Goal: Information Seeking & Learning: Learn about a topic

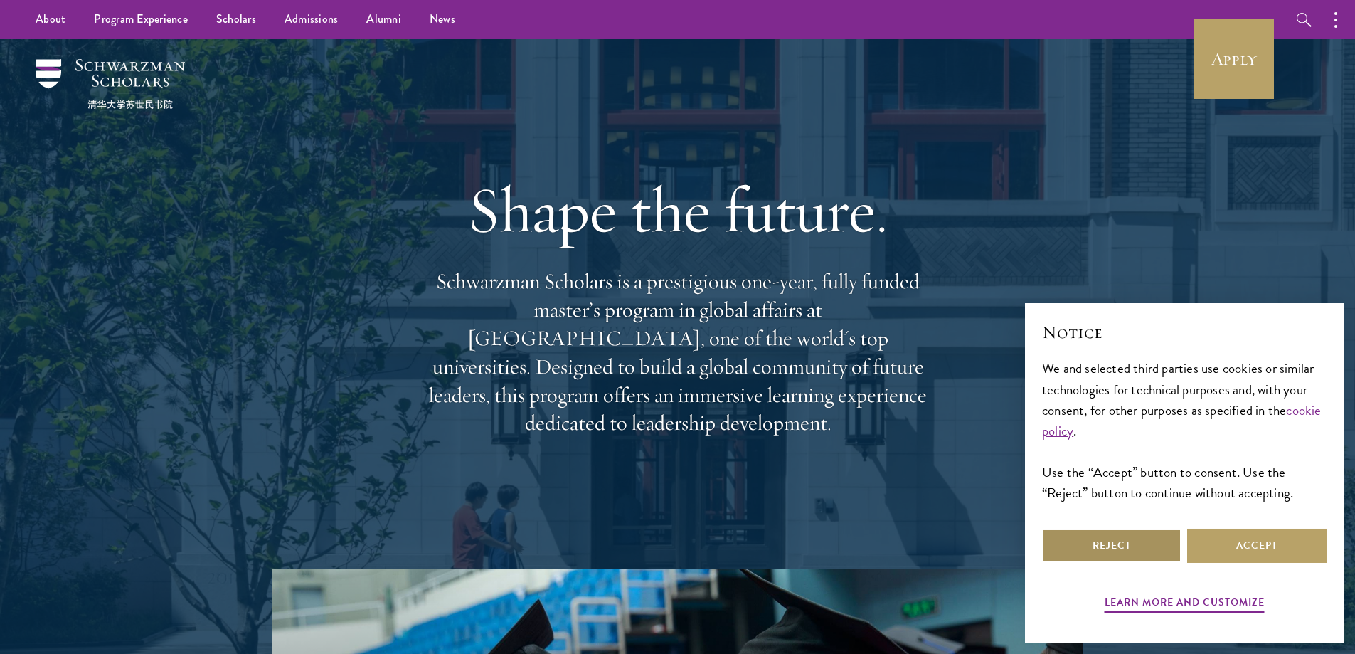
click at [1164, 546] on button "Reject" at bounding box center [1111, 545] width 139 height 34
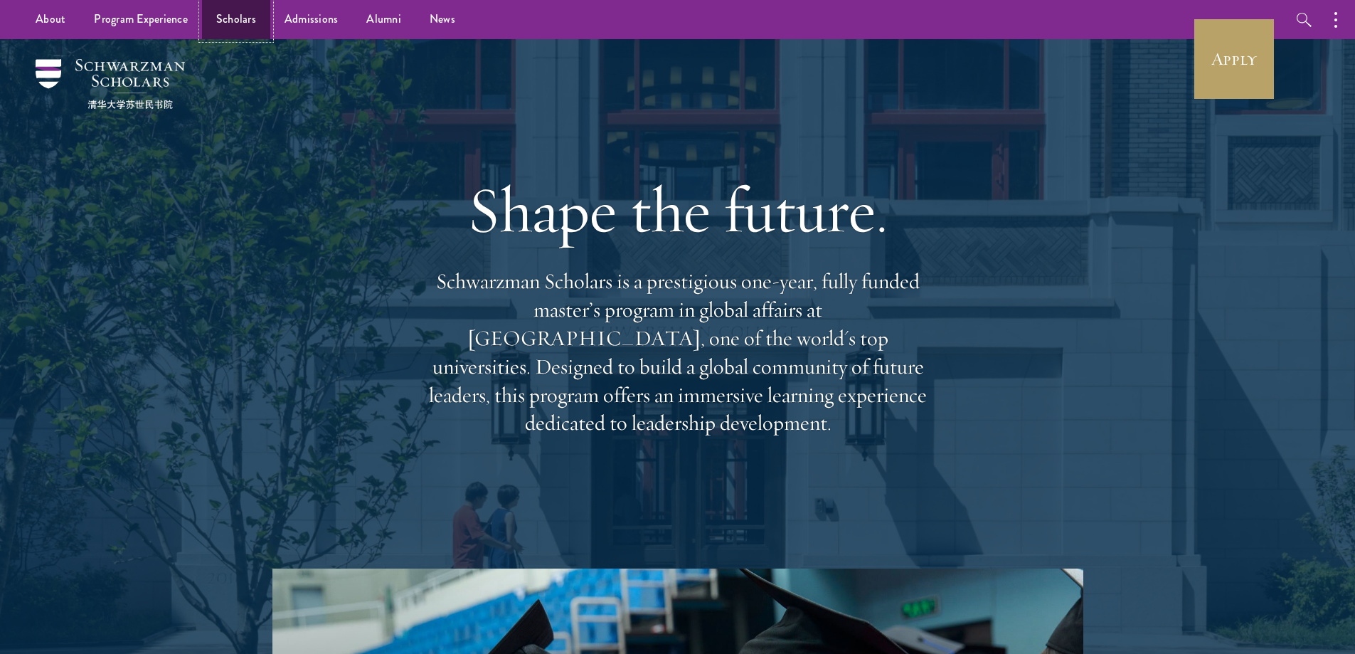
click at [223, 18] on link "Scholars" at bounding box center [236, 19] width 68 height 39
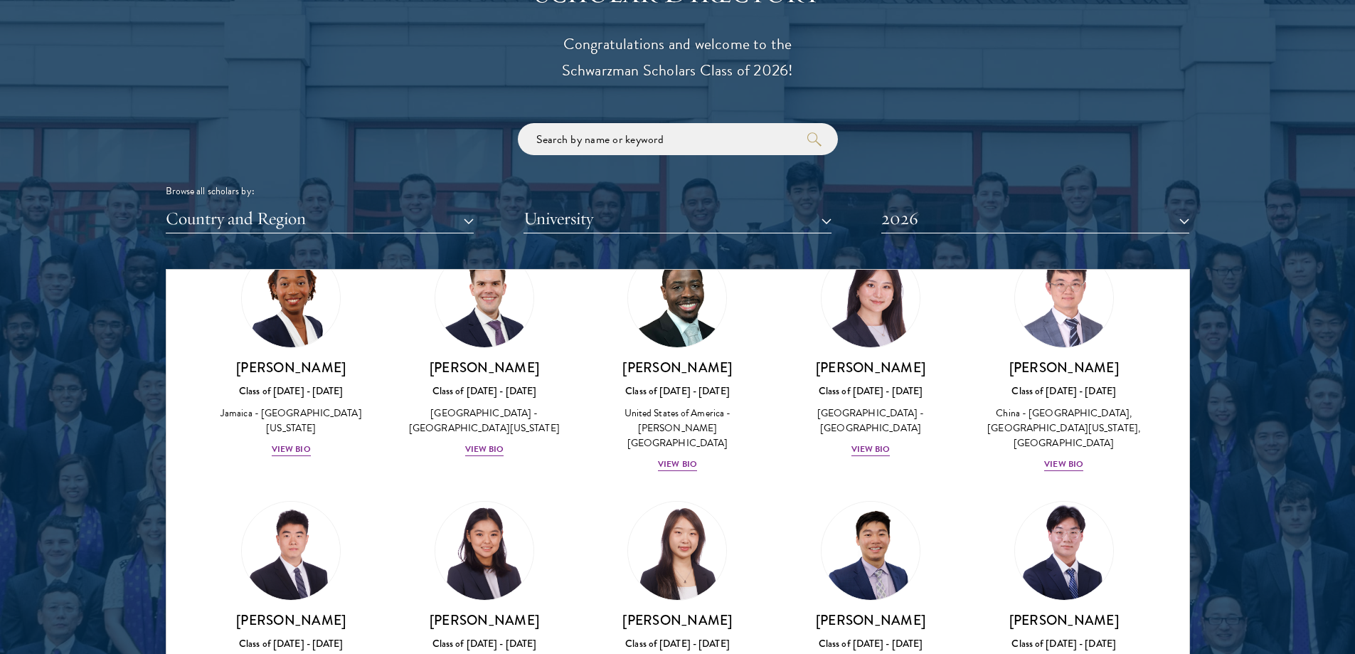
scroll to position [1636, 0]
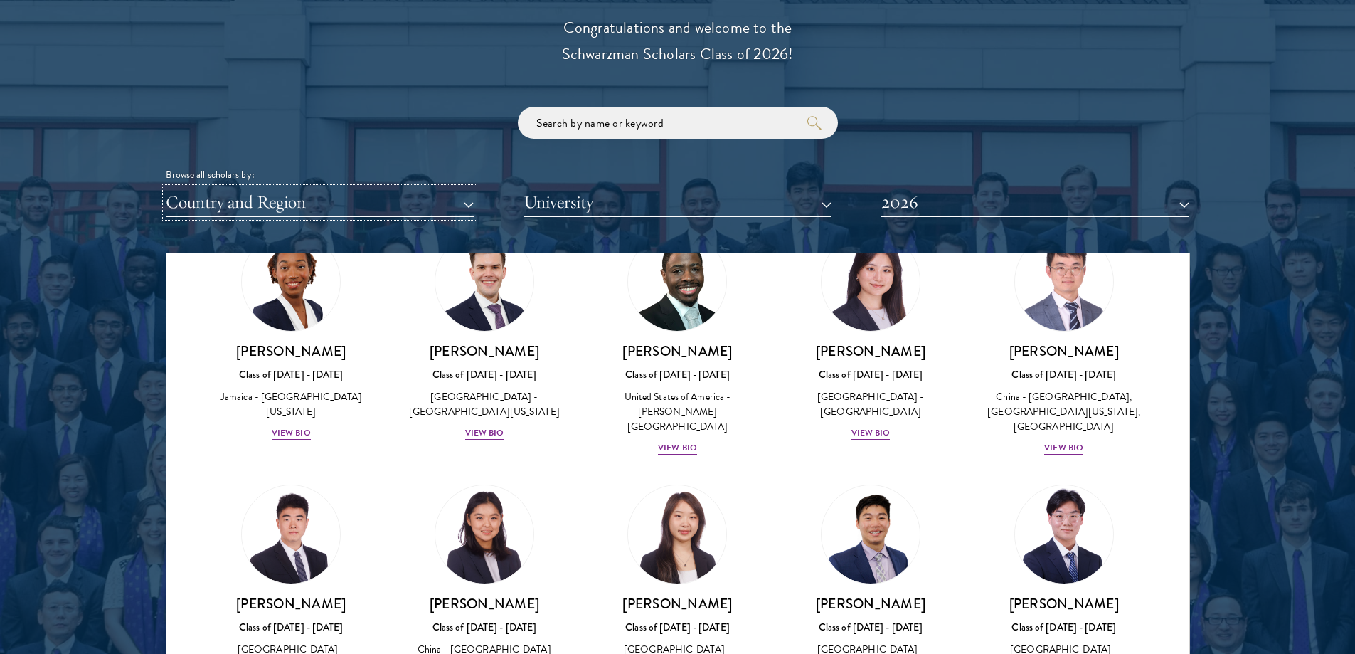
click at [323, 196] on button "Country and Region" at bounding box center [320, 202] width 308 height 29
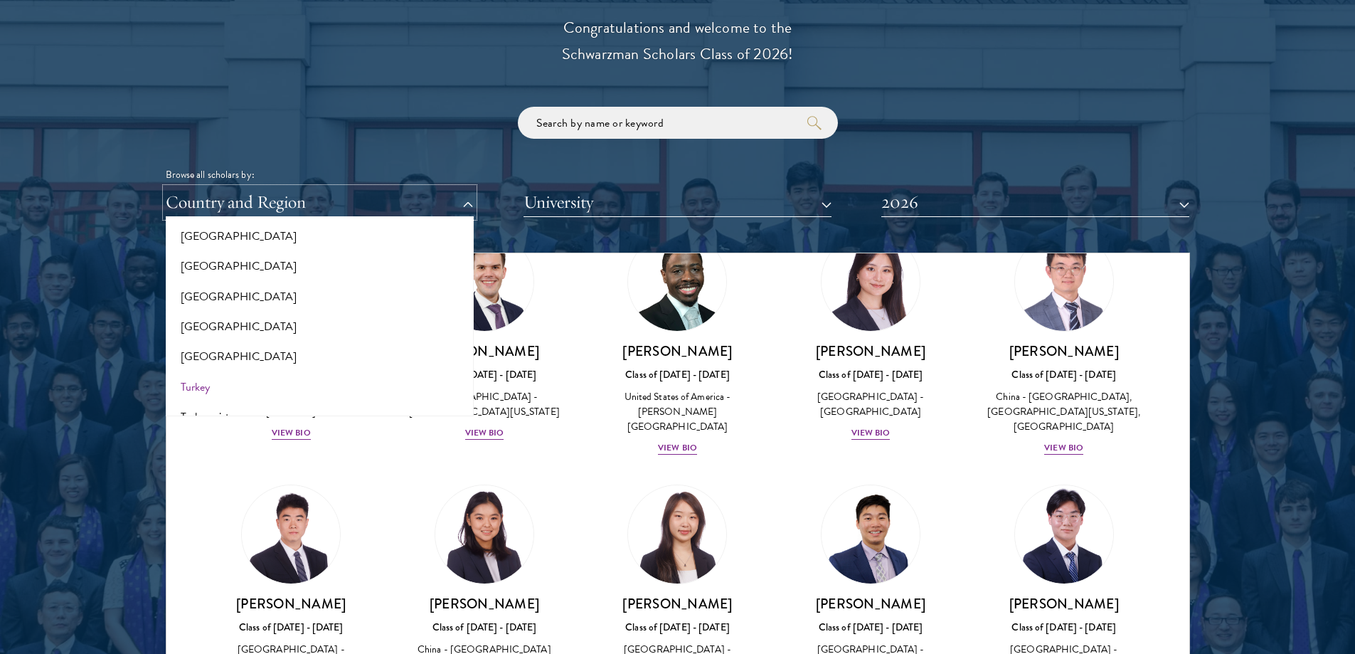
scroll to position [2677, 0]
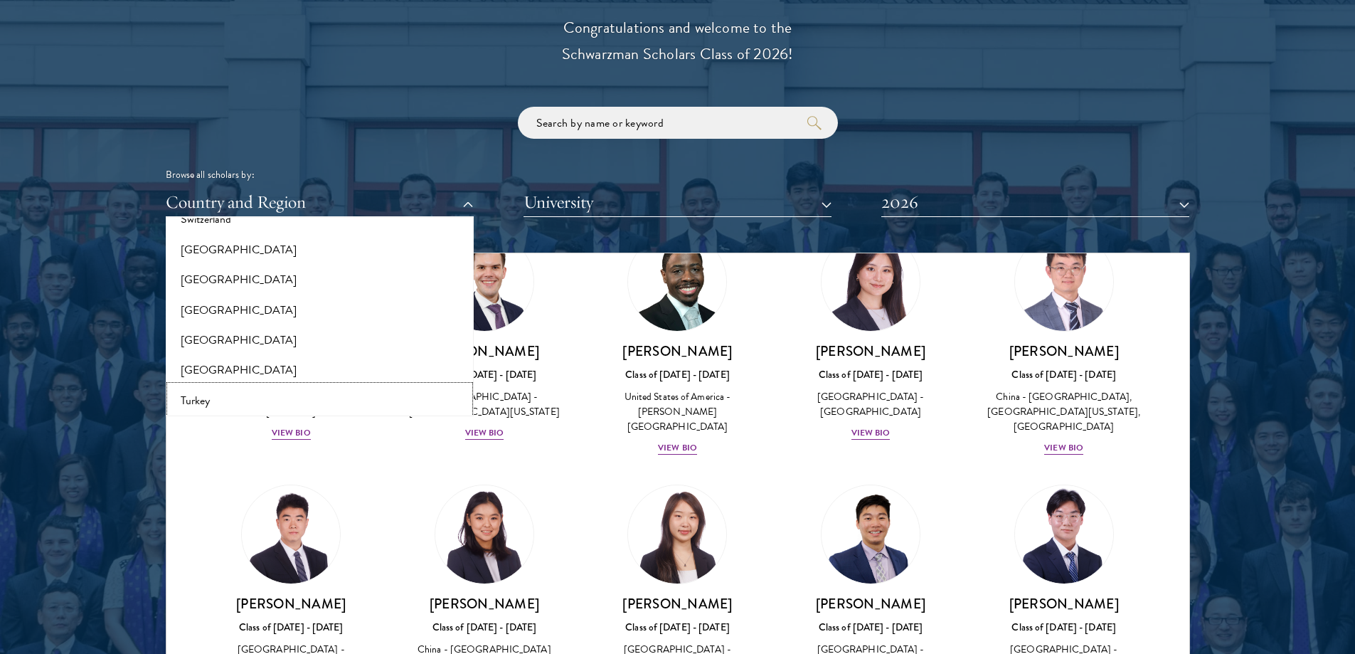
click at [212, 396] on button "Turkey" at bounding box center [319, 400] width 299 height 30
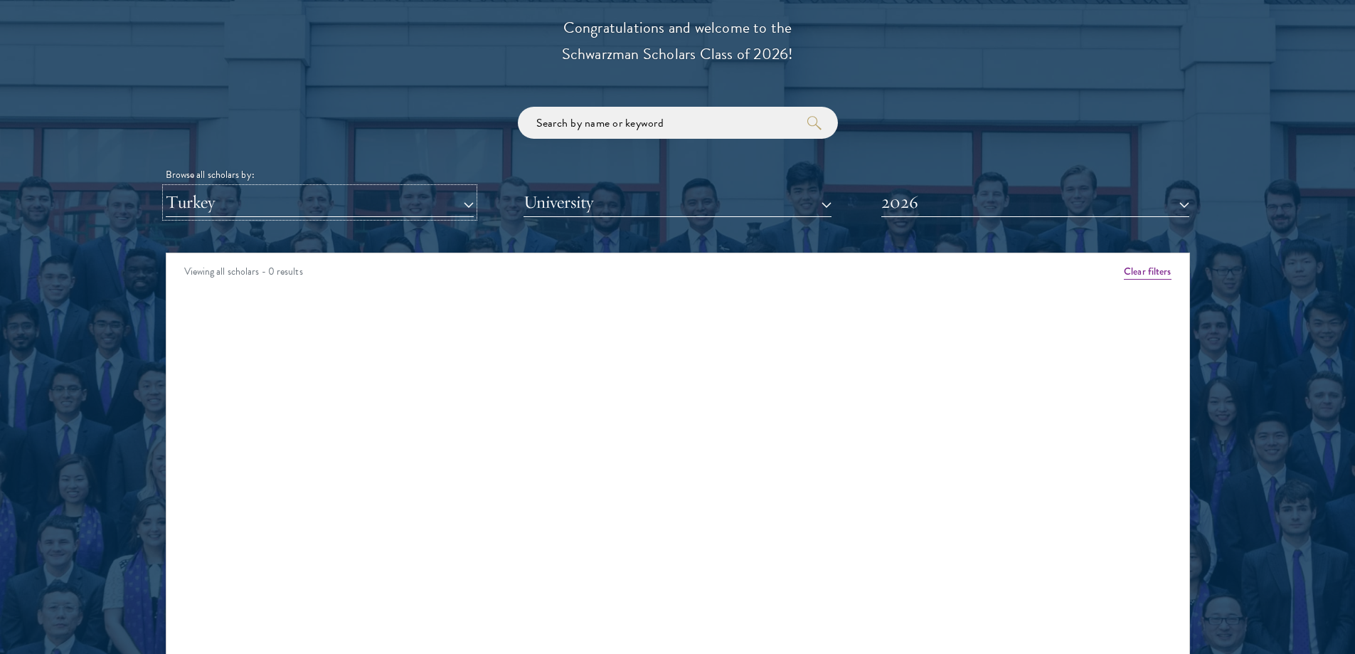
click at [381, 199] on button "Turkey" at bounding box center [320, 202] width 308 height 29
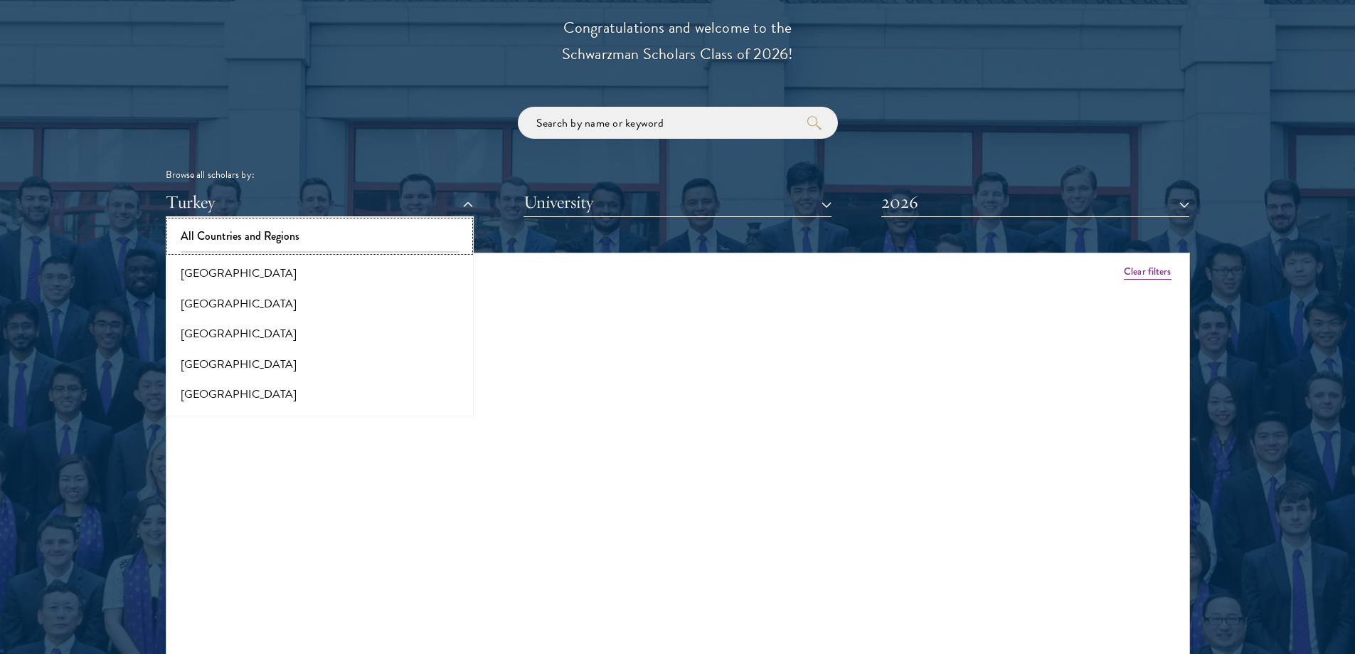
click at [312, 237] on button "All Countries and Regions" at bounding box center [319, 236] width 299 height 30
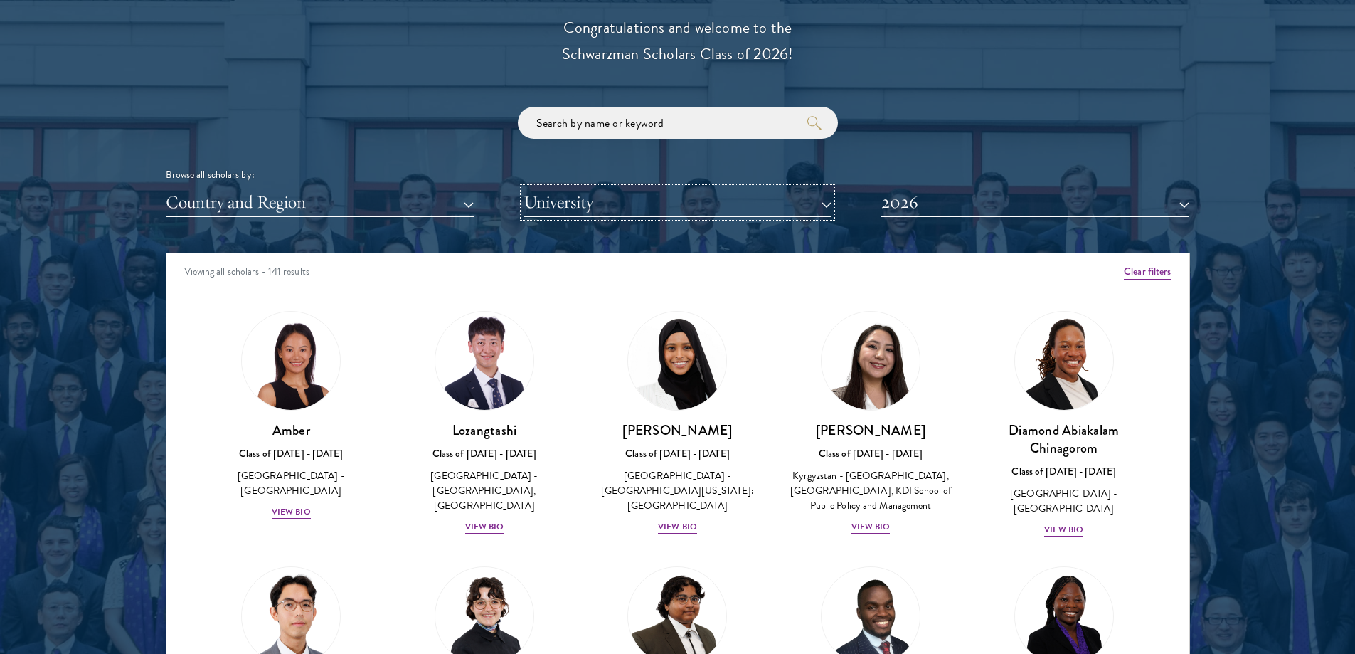
click at [691, 197] on button "University" at bounding box center [677, 202] width 308 height 29
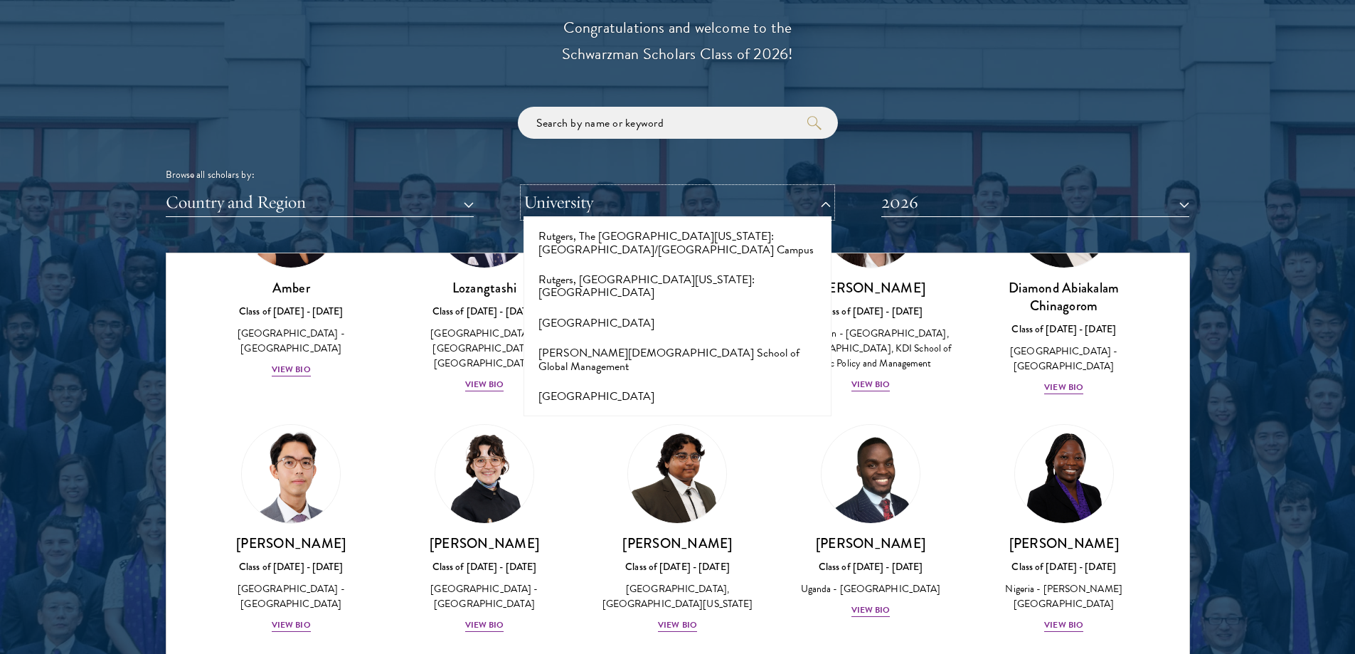
scroll to position [7526, 0]
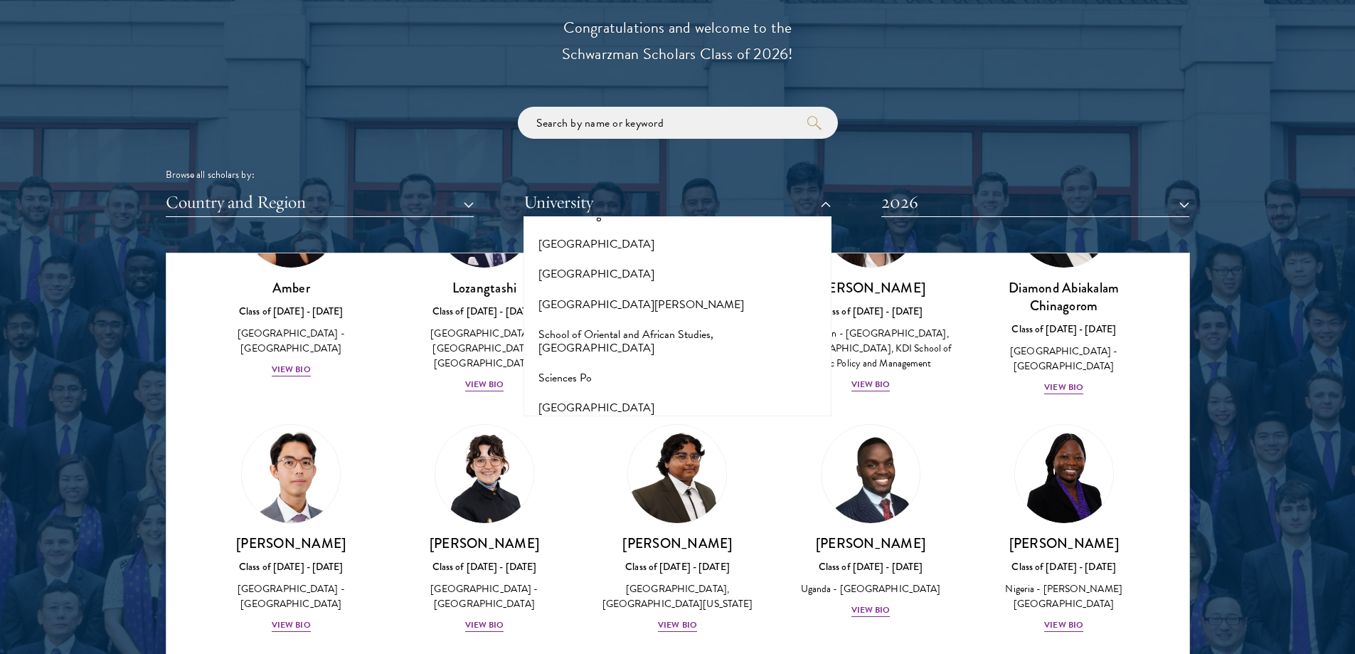
click at [626, 513] on button "[GEOGRAPHIC_DATA]" at bounding box center [677, 528] width 299 height 30
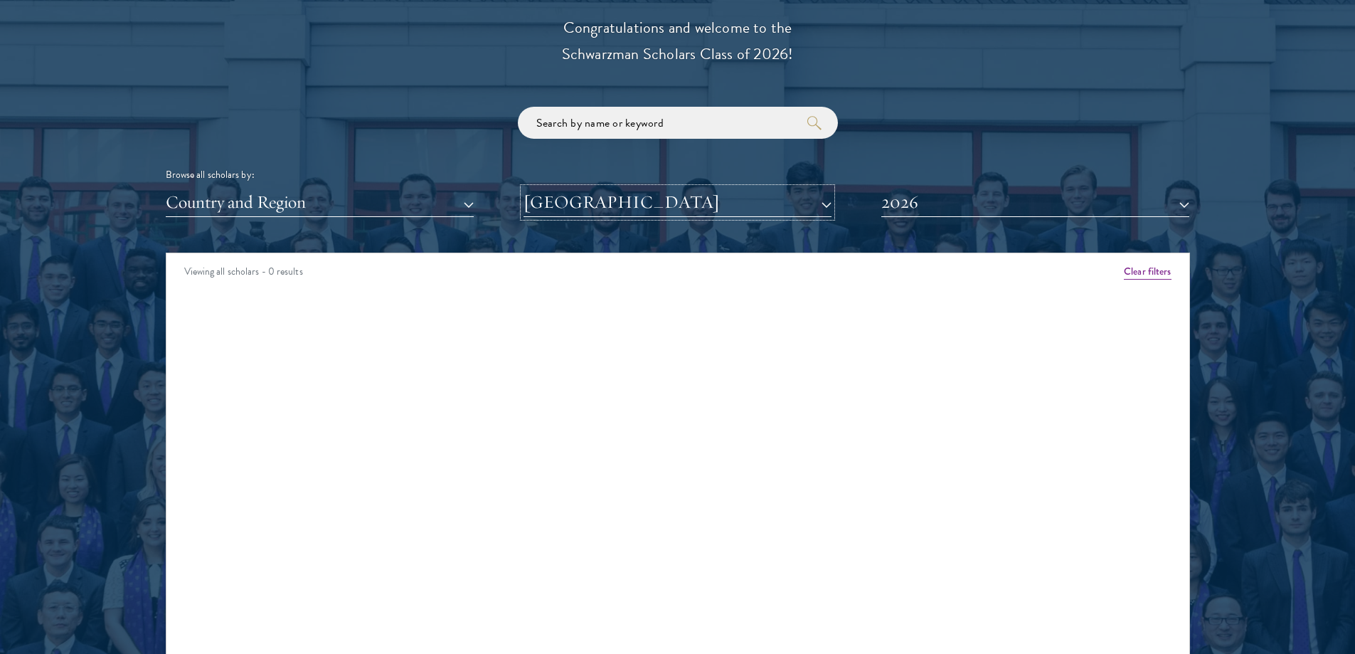
click at [664, 194] on button "[GEOGRAPHIC_DATA]" at bounding box center [677, 202] width 308 height 29
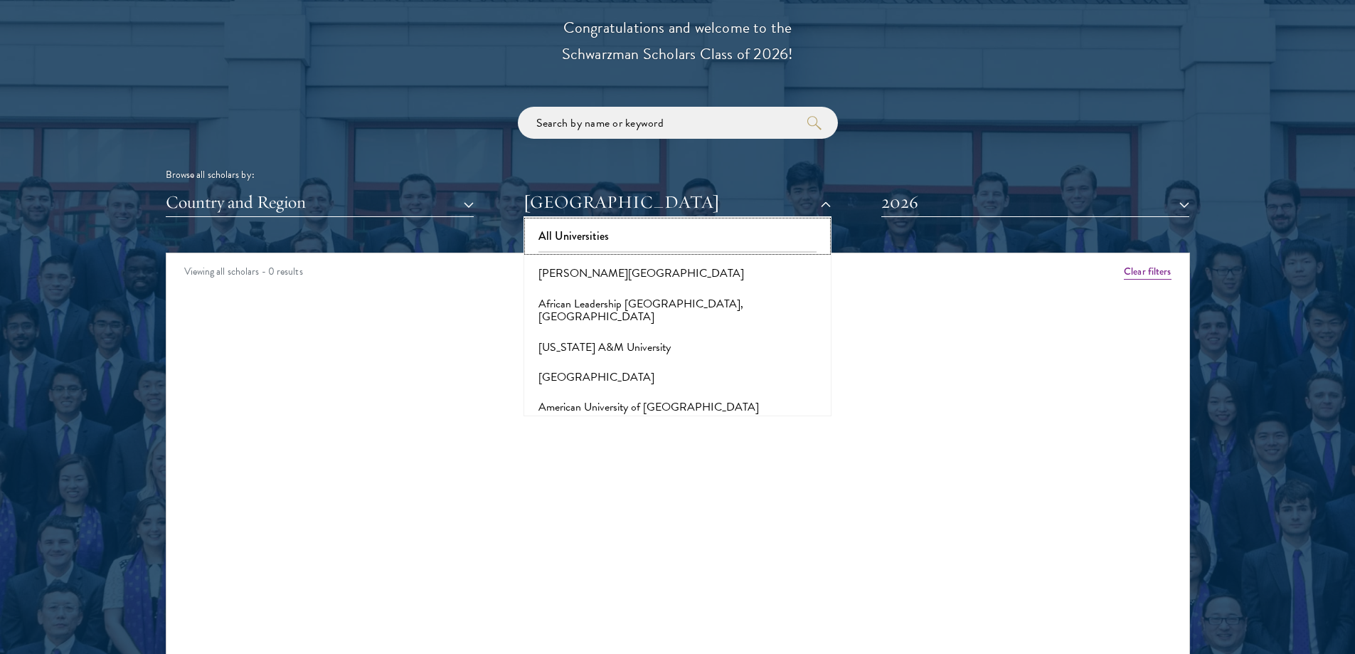
click at [595, 225] on button "All Universities" at bounding box center [677, 236] width 299 height 30
